Goal: Download file/media

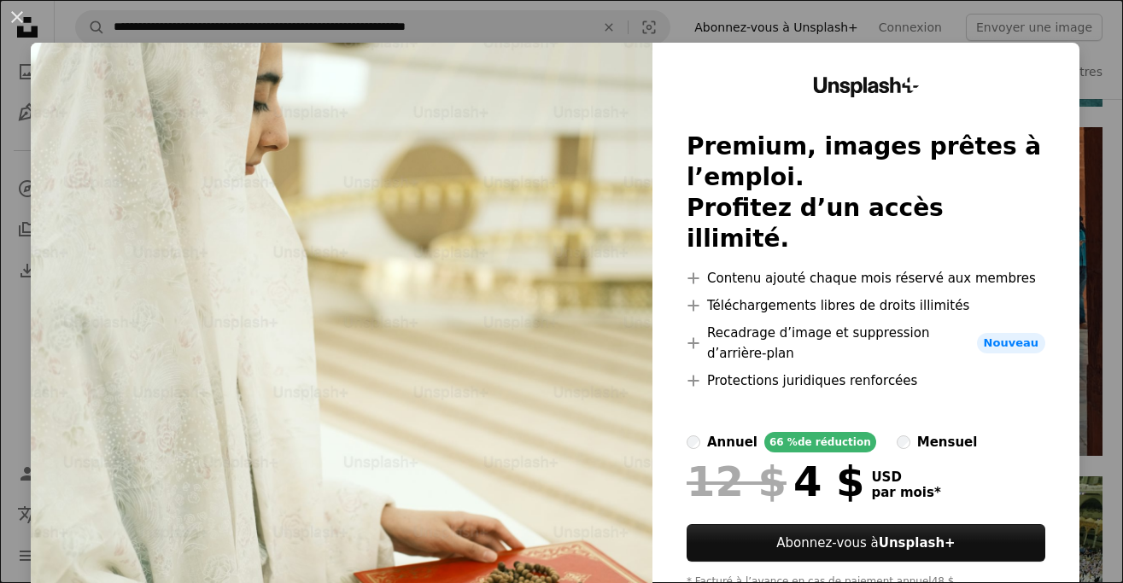
scroll to position [4807, 0]
click at [20, 20] on button "An X shape" at bounding box center [17, 17] width 20 height 20
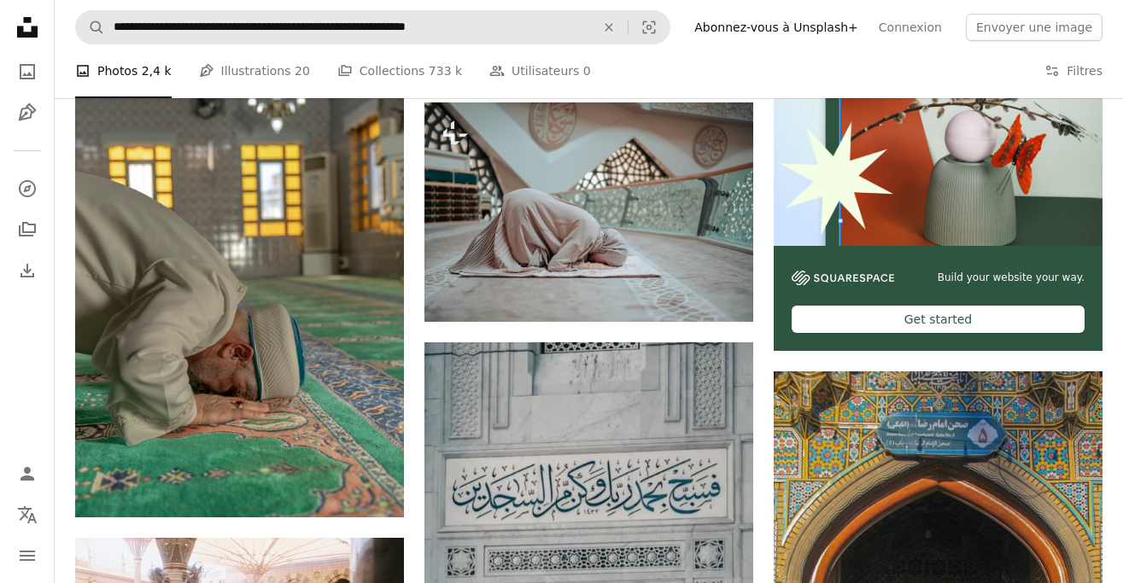
scroll to position [8029, 0]
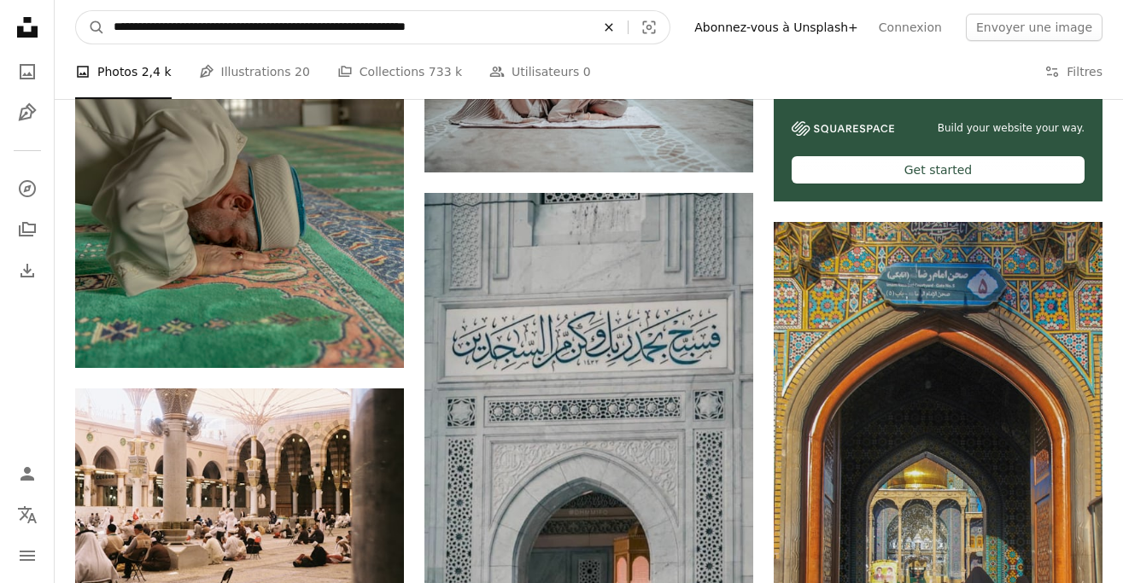
click at [627, 28] on icon "An X shape" at bounding box center [609, 27] width 38 height 14
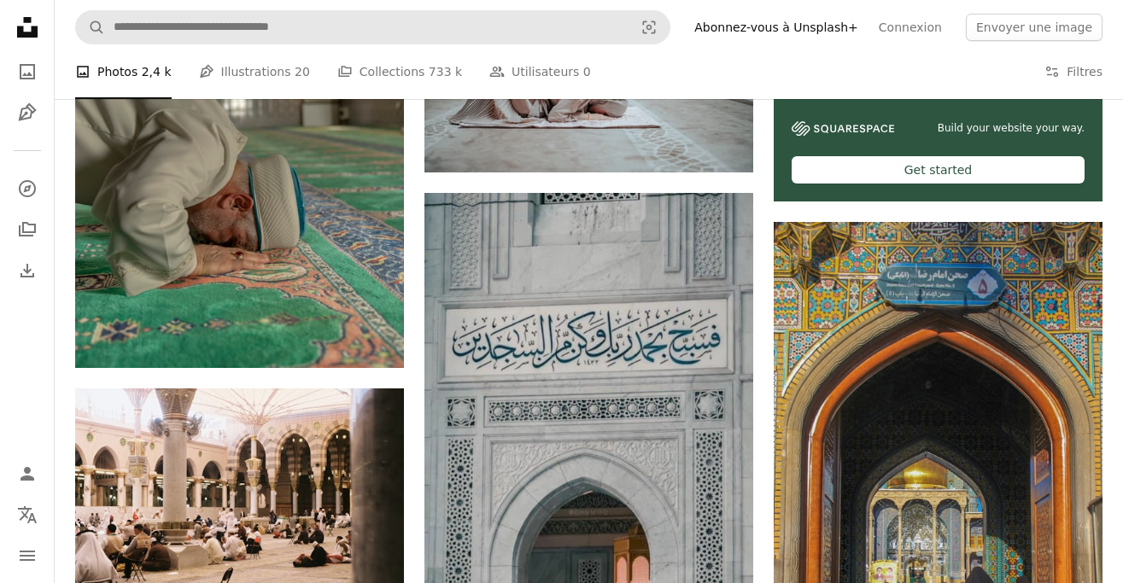
click at [496, 45] on nav "A magnifying glass Visual search Filters Abonnez-vous à Unsplash+ Connexion Env…" at bounding box center [589, 27] width 1068 height 55
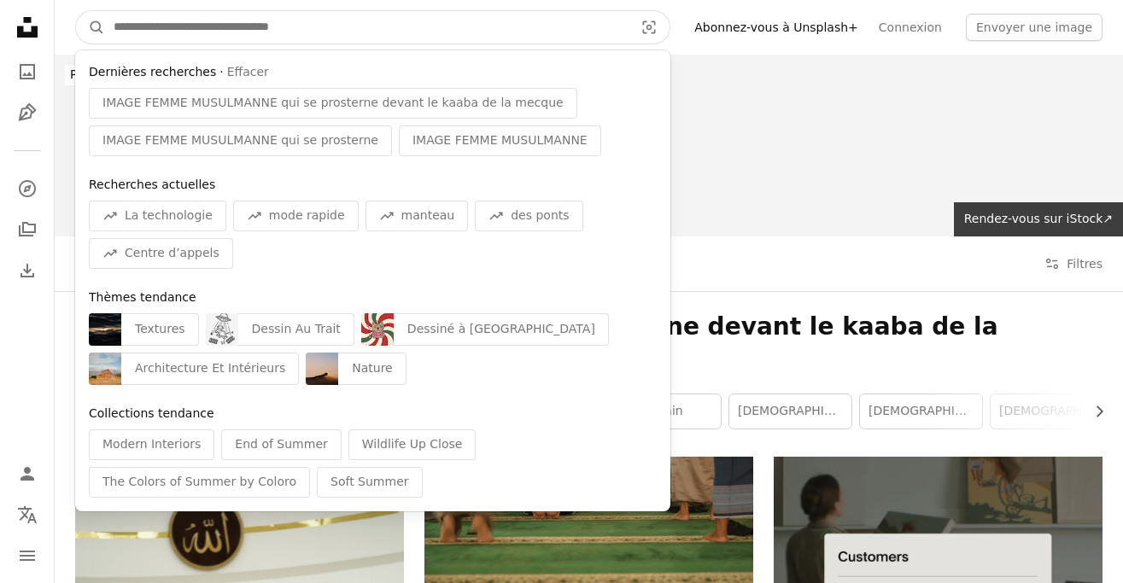
click at [391, 36] on input "Rechercher des visuels sur tout le site" at bounding box center [366, 27] width 523 height 32
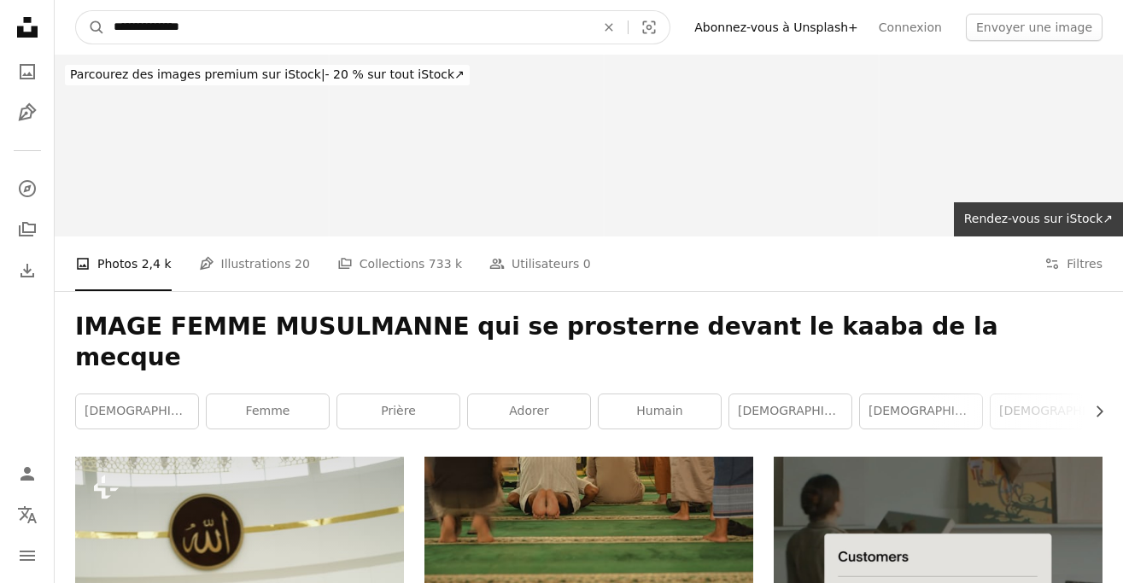
type input "**********"
click button "A magnifying glass" at bounding box center [90, 27] width 29 height 32
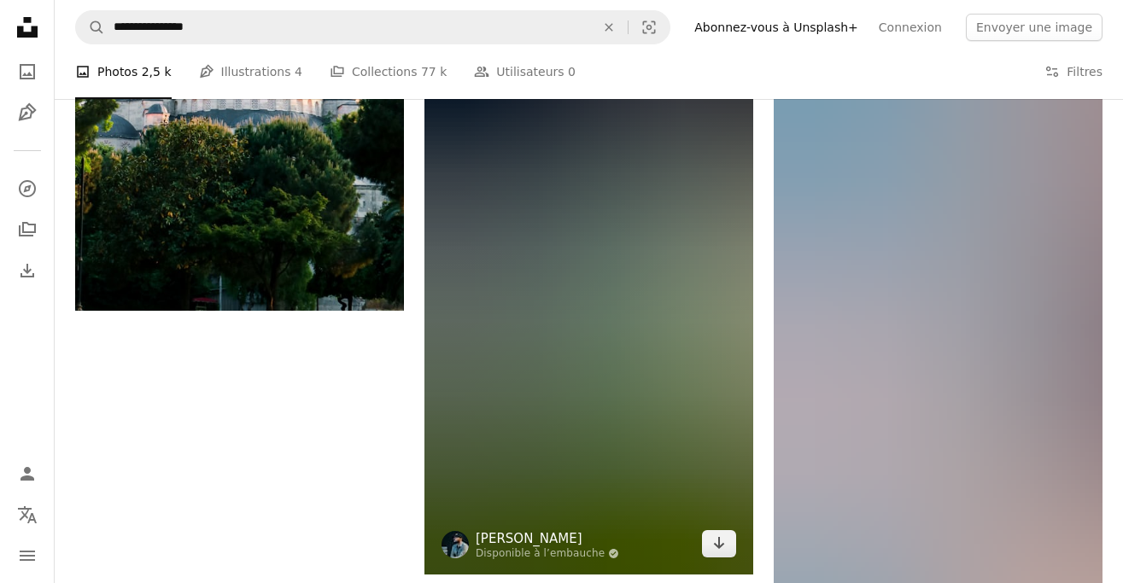
scroll to position [3048, 0]
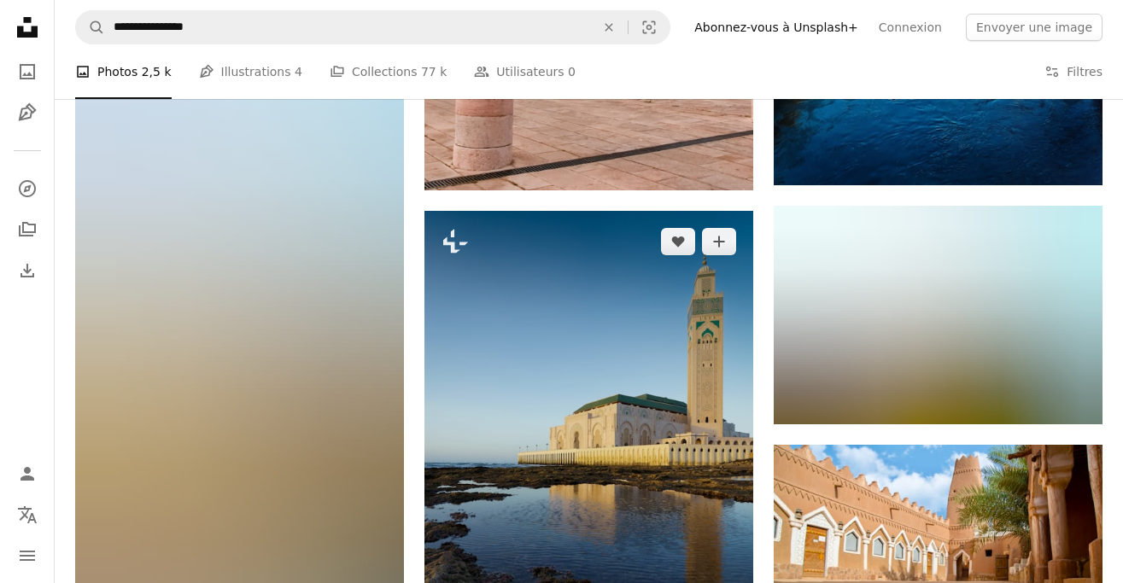
scroll to position [5572, 0]
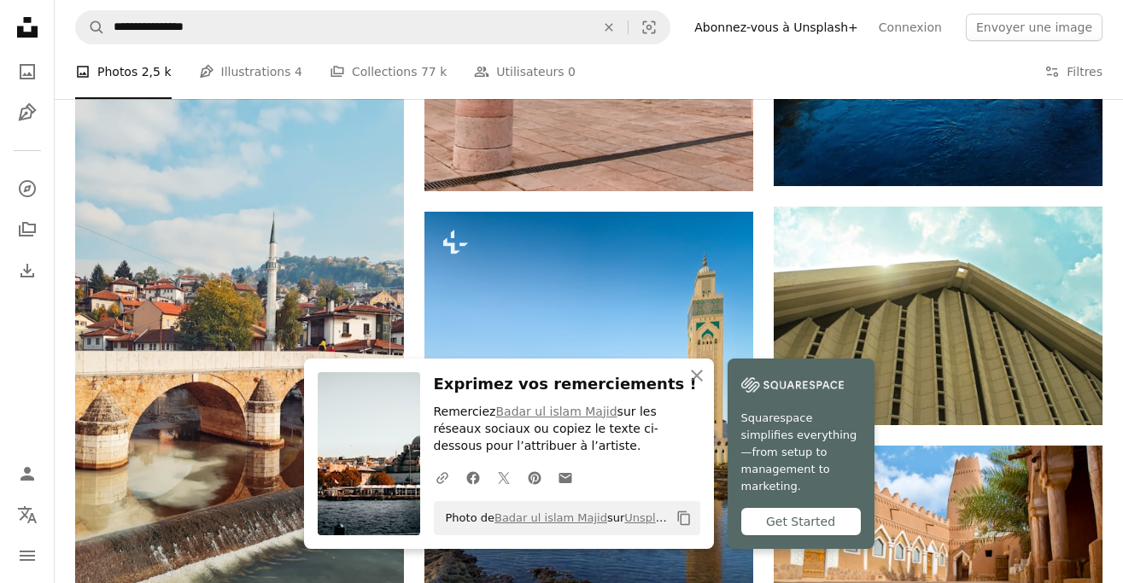
click at [697, 378] on h3 "Exprimez vos remerciements !" at bounding box center [567, 384] width 266 height 25
click at [707, 375] on icon "An X shape" at bounding box center [696, 375] width 20 height 20
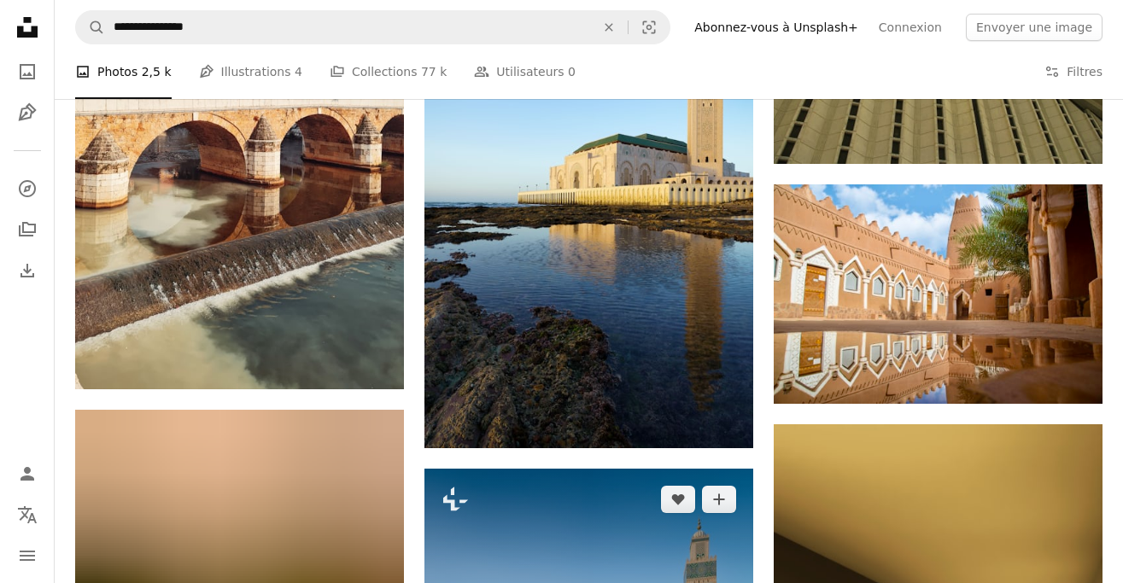
scroll to position [6182, 0]
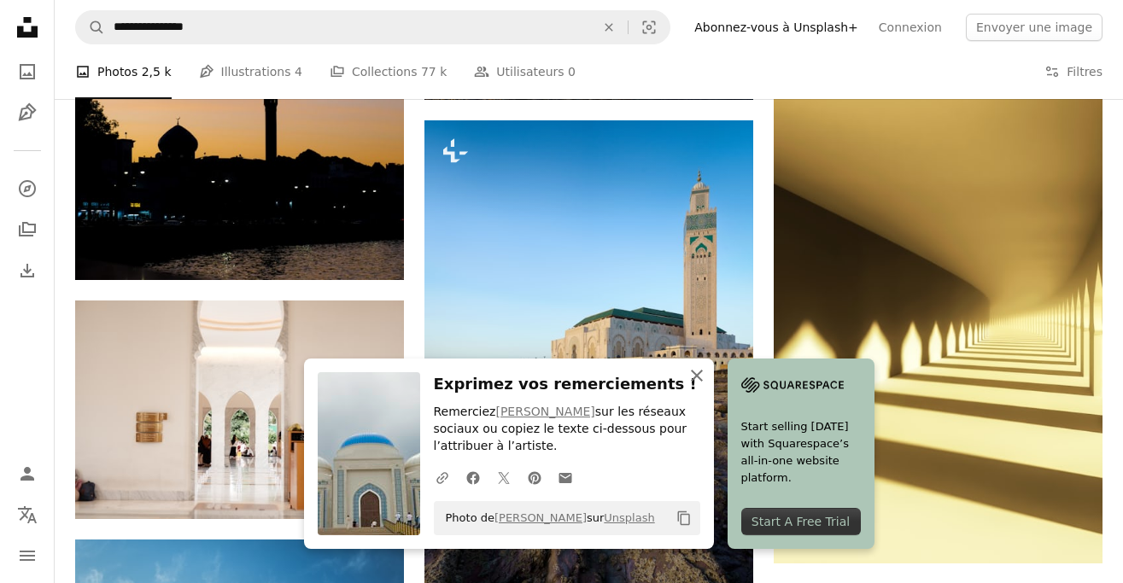
click at [691, 377] on icon "An X shape" at bounding box center [696, 375] width 20 height 20
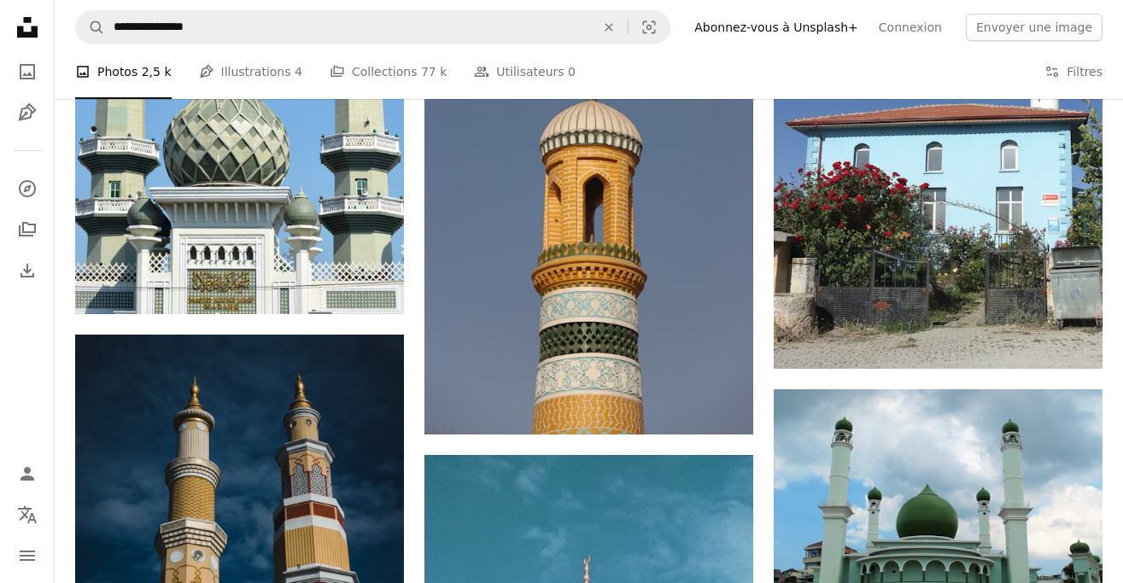
scroll to position [7836, 0]
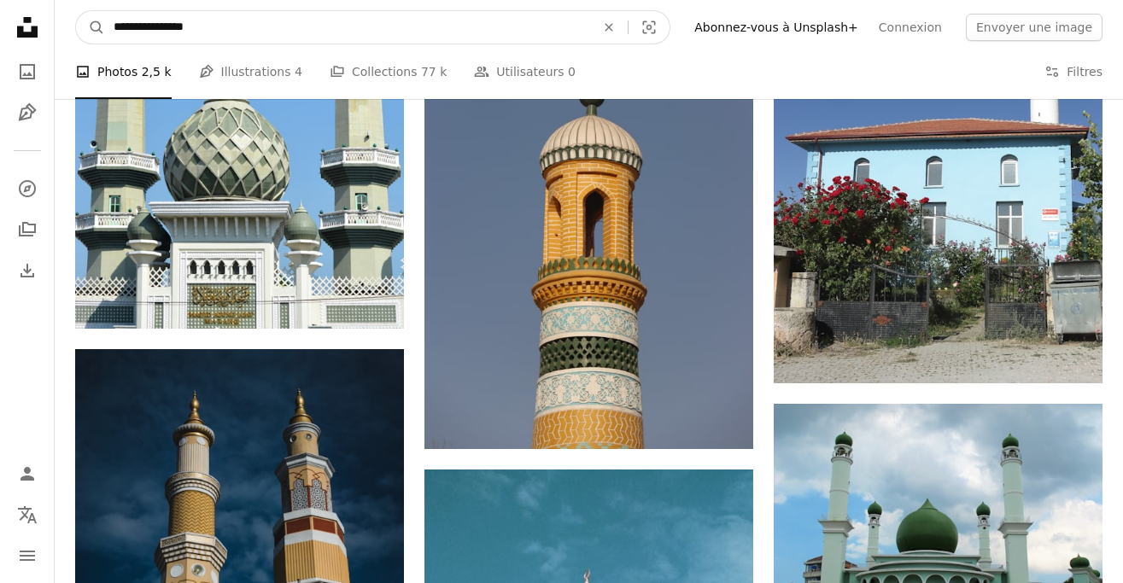
click at [300, 29] on input "**********" at bounding box center [347, 27] width 485 height 32
type input "*"
type input "**********"
click button "A magnifying glass" at bounding box center [90, 27] width 29 height 32
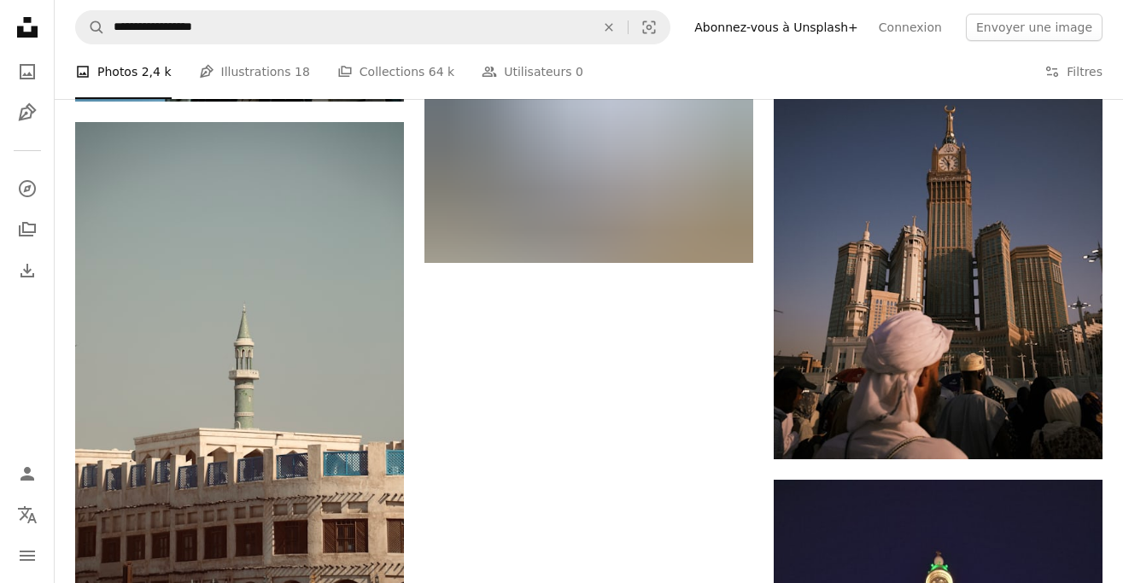
scroll to position [2961, 0]
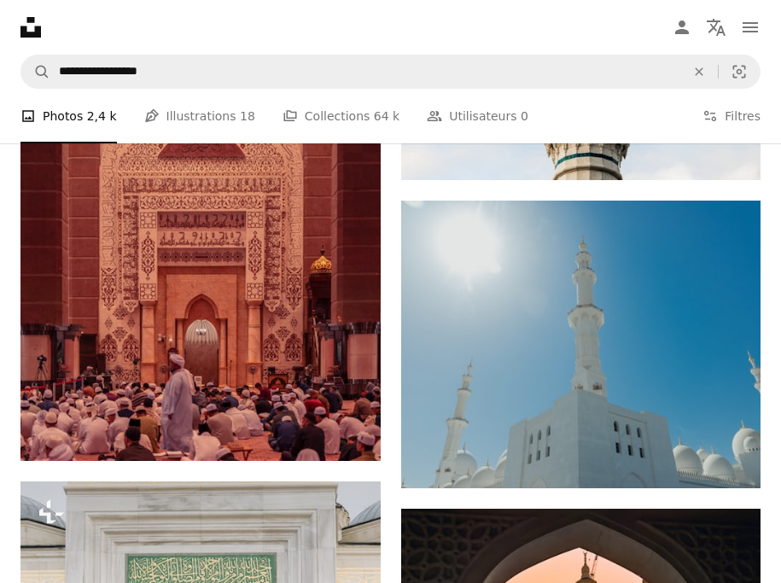
scroll to position [9656, 0]
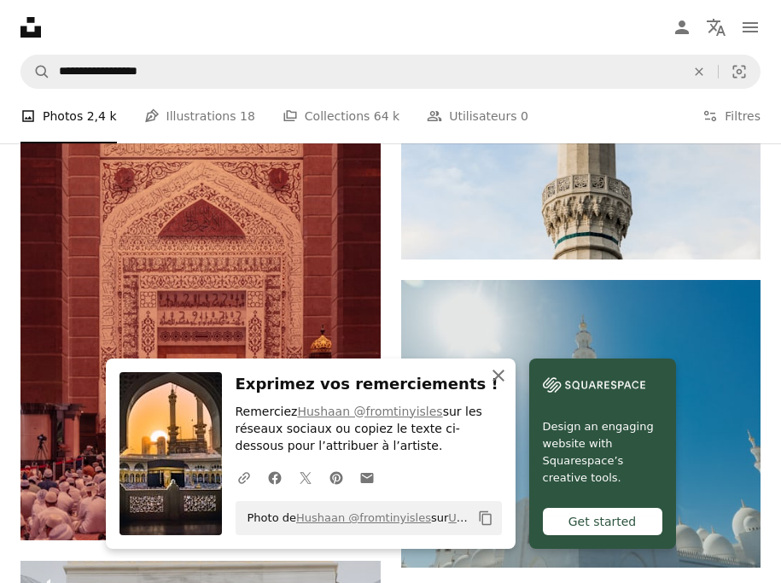
click at [505, 380] on icon "button" at bounding box center [499, 376] width 12 height 12
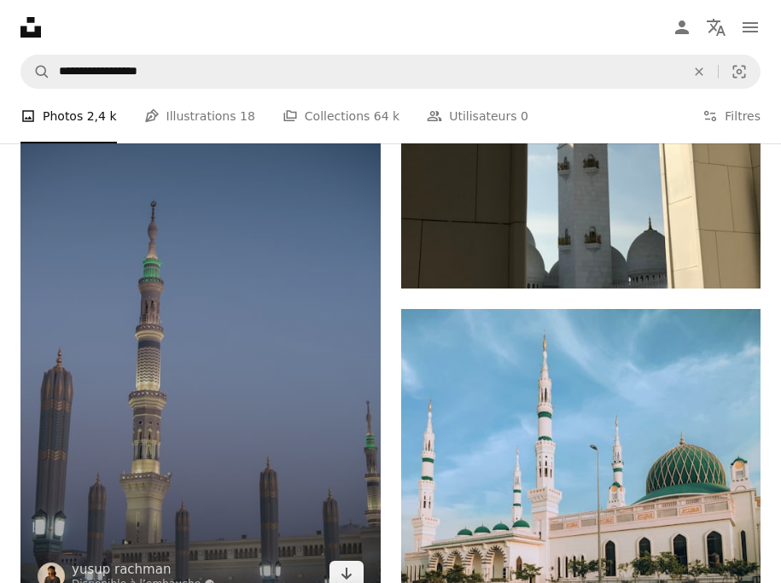
scroll to position [22953, 0]
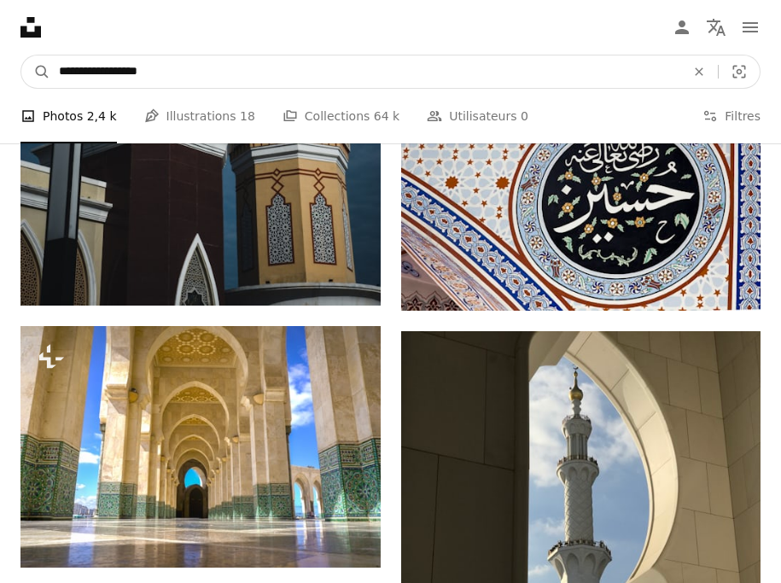
click at [201, 74] on input "**********" at bounding box center [365, 71] width 630 height 32
type input "*"
type input "**********"
click button "A magnifying glass" at bounding box center [35, 71] width 29 height 32
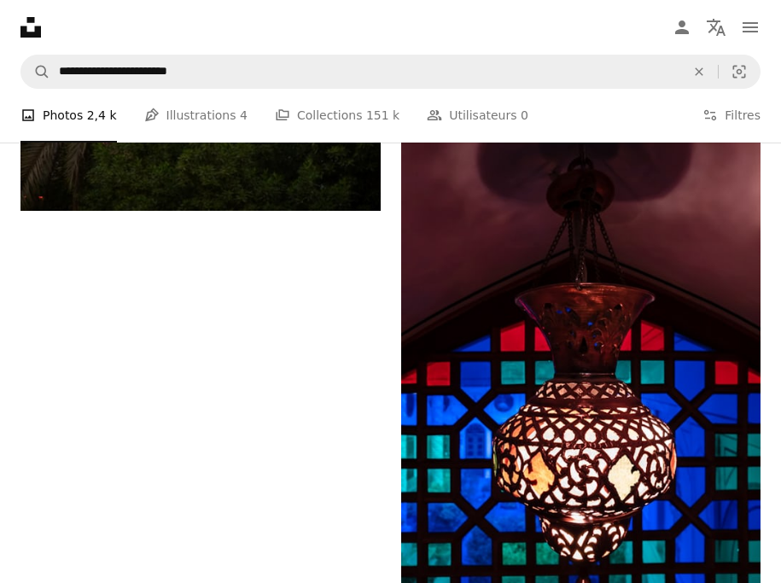
scroll to position [5312, 0]
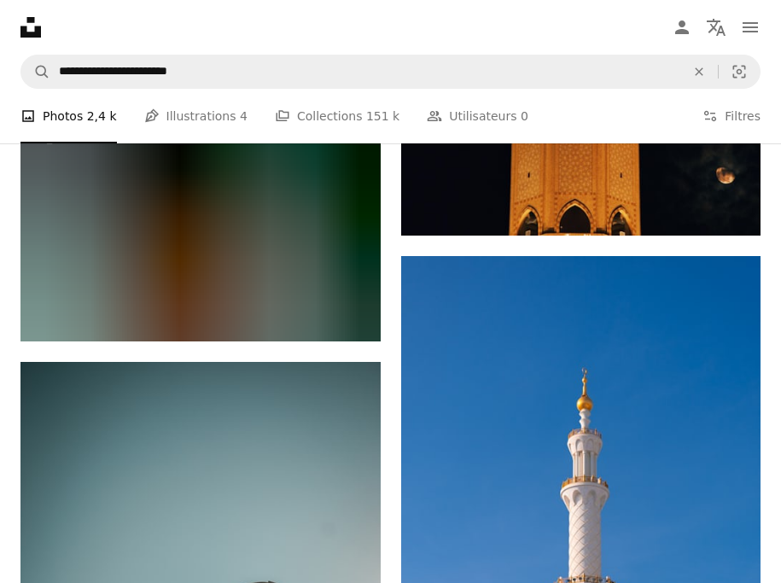
scroll to position [9143, 0]
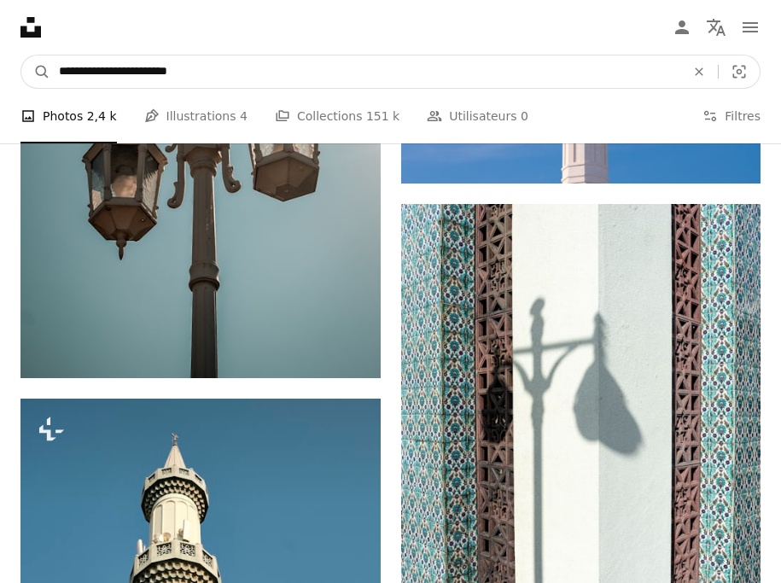
click at [263, 79] on input "**********" at bounding box center [365, 71] width 630 height 32
type input "**********"
click at [21, 55] on button "A magnifying glass" at bounding box center [35, 71] width 29 height 32
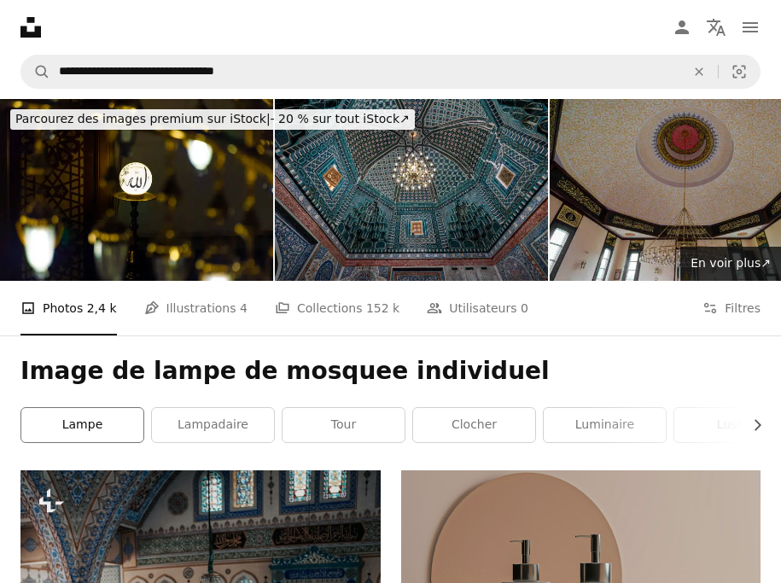
click at [99, 408] on link "lampe" at bounding box center [82, 425] width 122 height 34
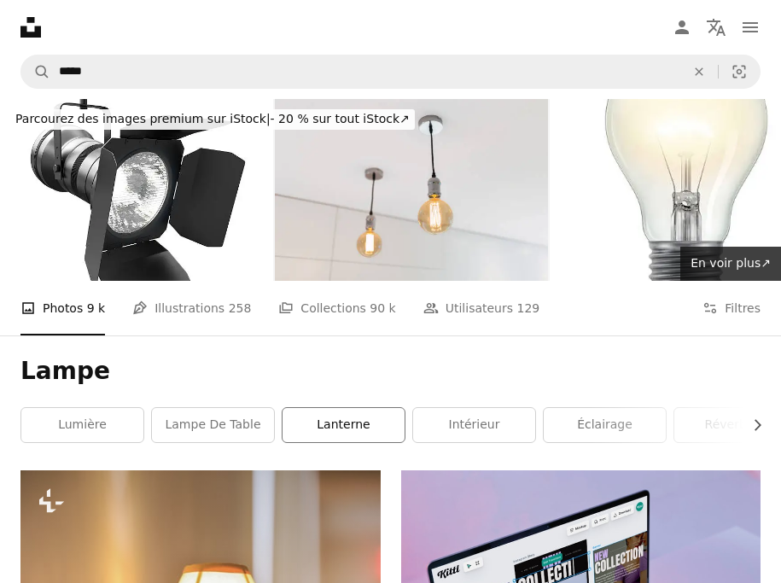
click at [355, 408] on link "lanterne" at bounding box center [344, 425] width 122 height 34
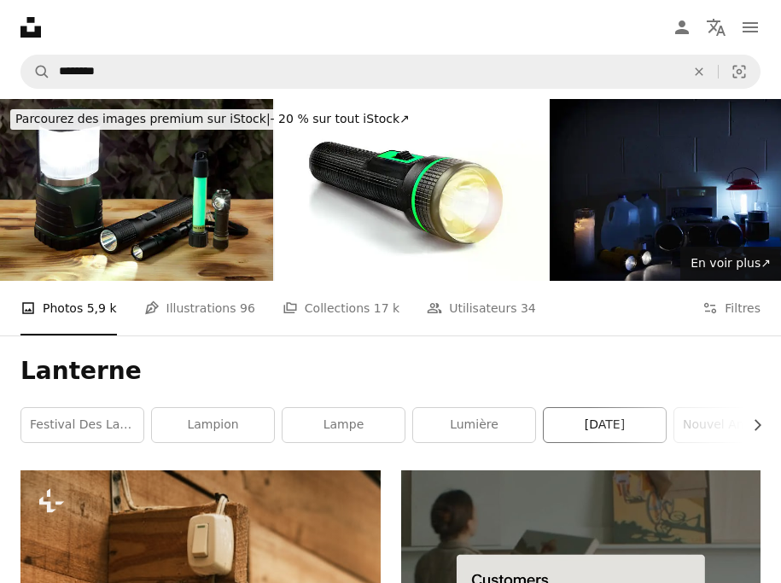
click at [586, 408] on link "[DATE]" at bounding box center [605, 425] width 122 height 34
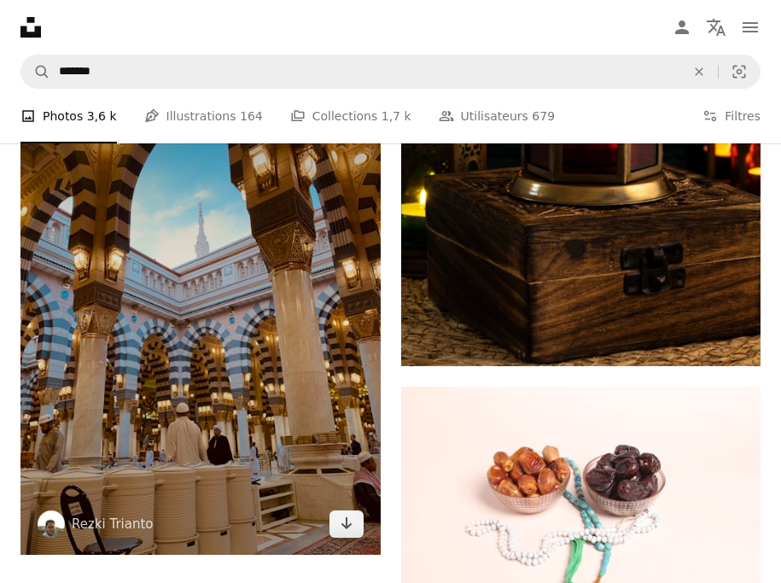
scroll to position [4528, 0]
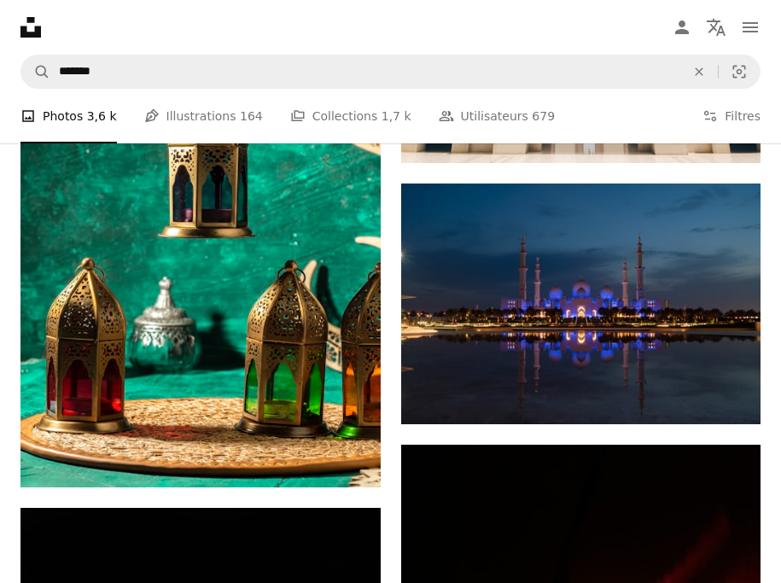
scroll to position [7750, 0]
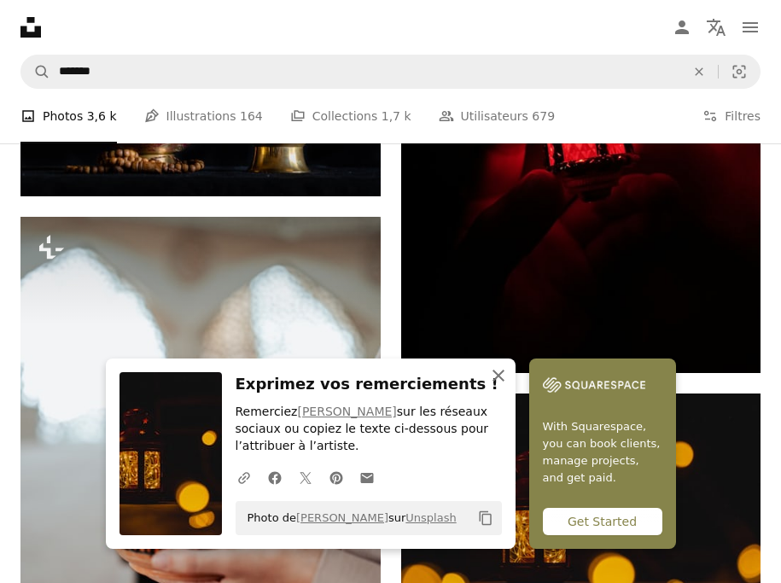
click at [509, 376] on icon "An X shape" at bounding box center [498, 375] width 20 height 20
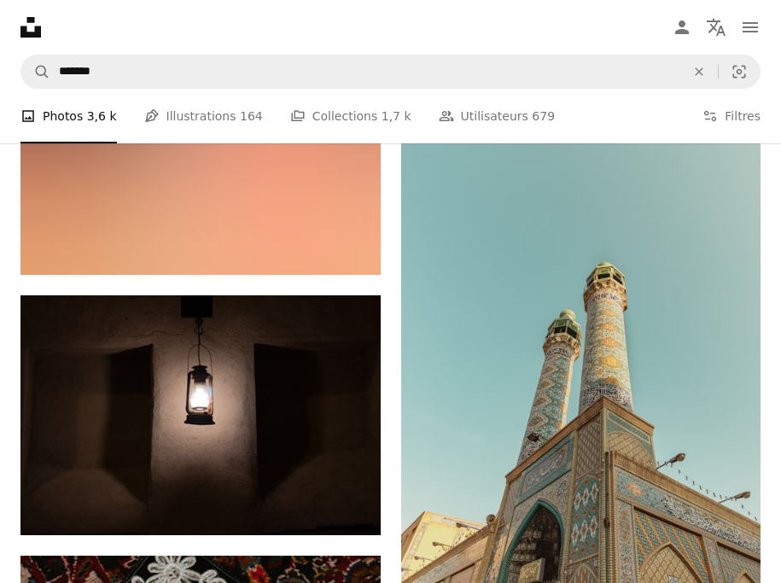
scroll to position [17327, 0]
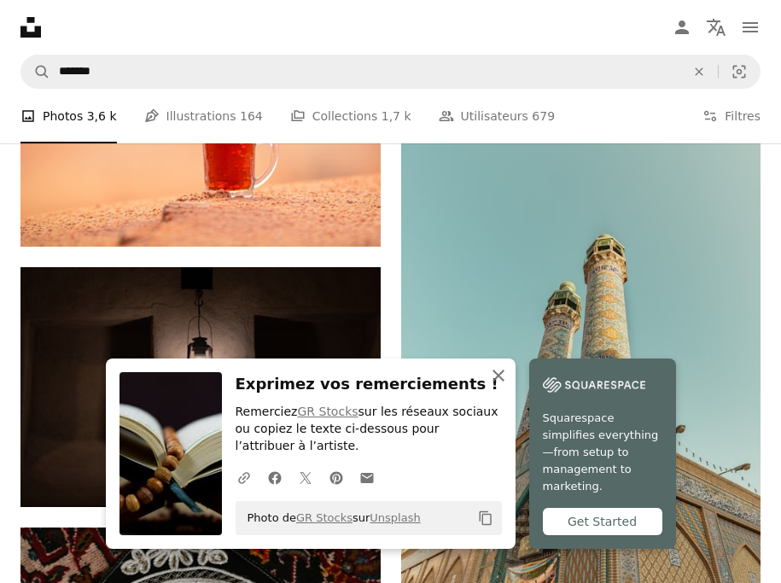
click at [493, 376] on icon "An X shape" at bounding box center [498, 375] width 20 height 20
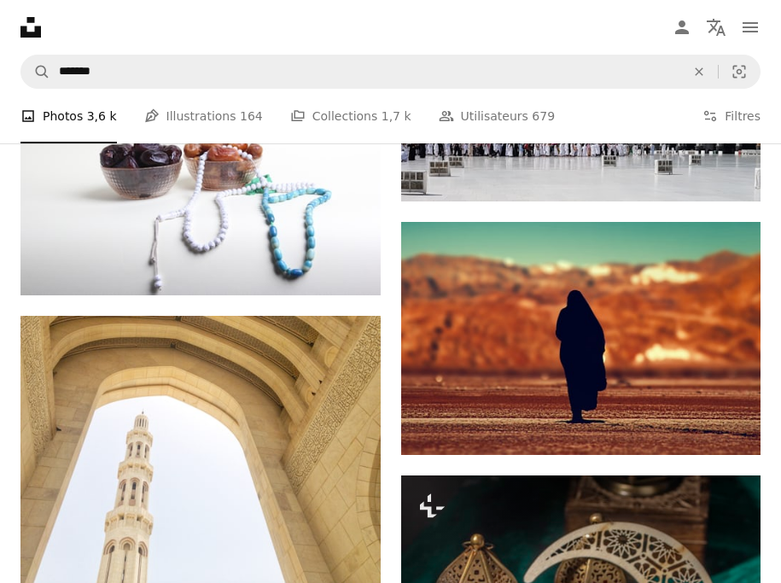
scroll to position [20201, 0]
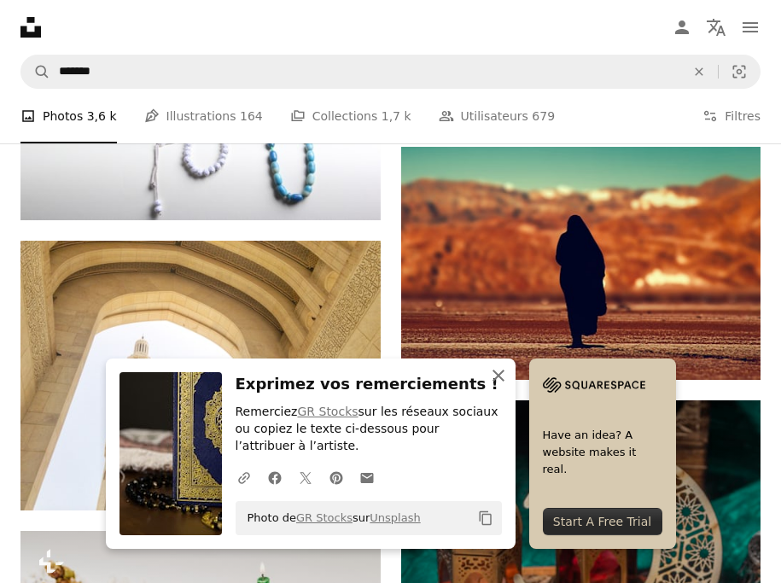
click at [494, 376] on icon "An X shape" at bounding box center [498, 375] width 20 height 20
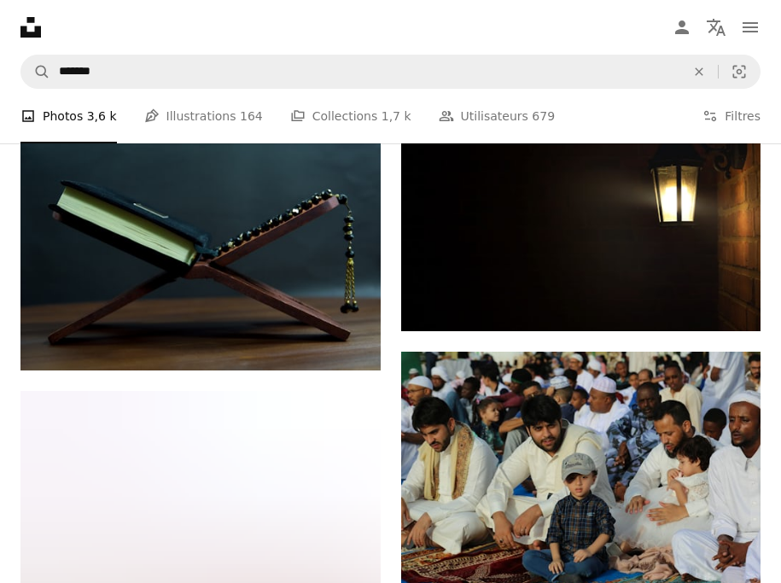
scroll to position [28212, 0]
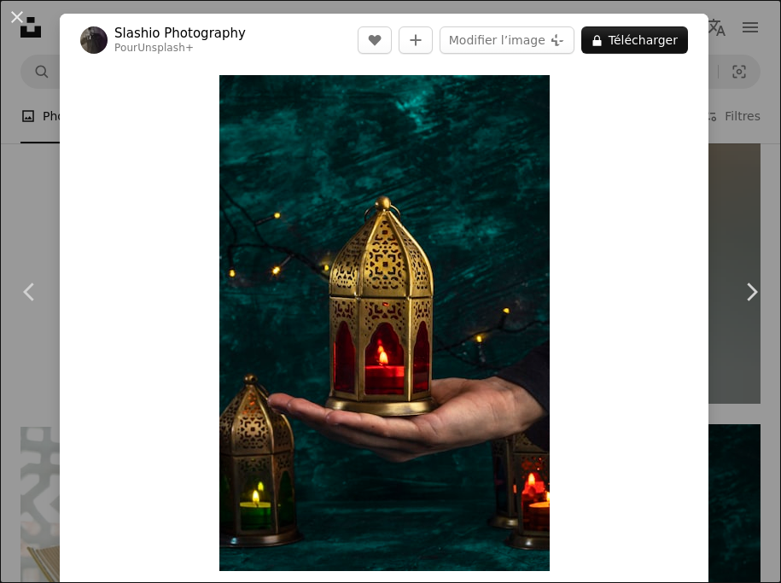
scroll to position [615, 0]
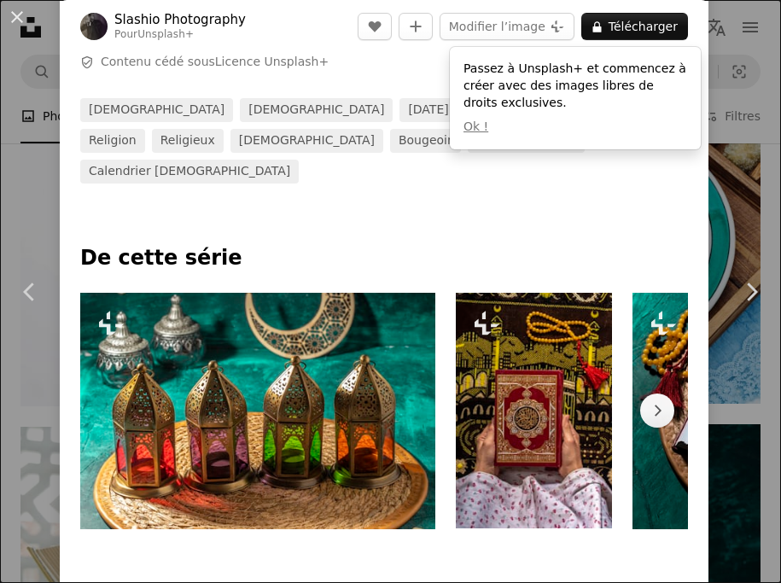
click at [749, 181] on div "An X shape Chevron left Chevron right Slashio Photography Pour Unsplash+ A hear…" at bounding box center [390, 291] width 781 height 583
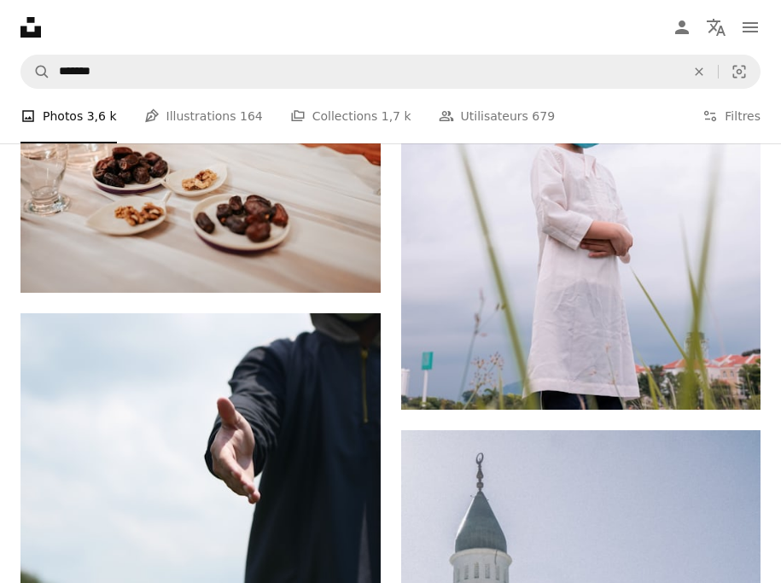
scroll to position [60863, 0]
